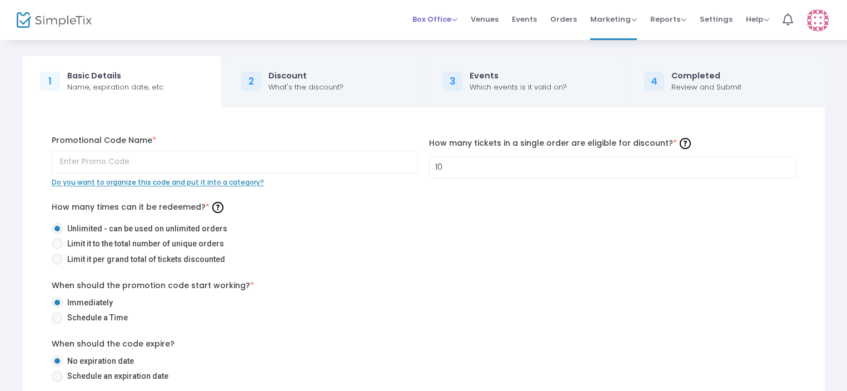
click at [453, 16] on span "Box Office" at bounding box center [435, 19] width 45 height 11
click at [533, 18] on span "Events" at bounding box center [524, 19] width 25 height 28
